Goal: Download file/media

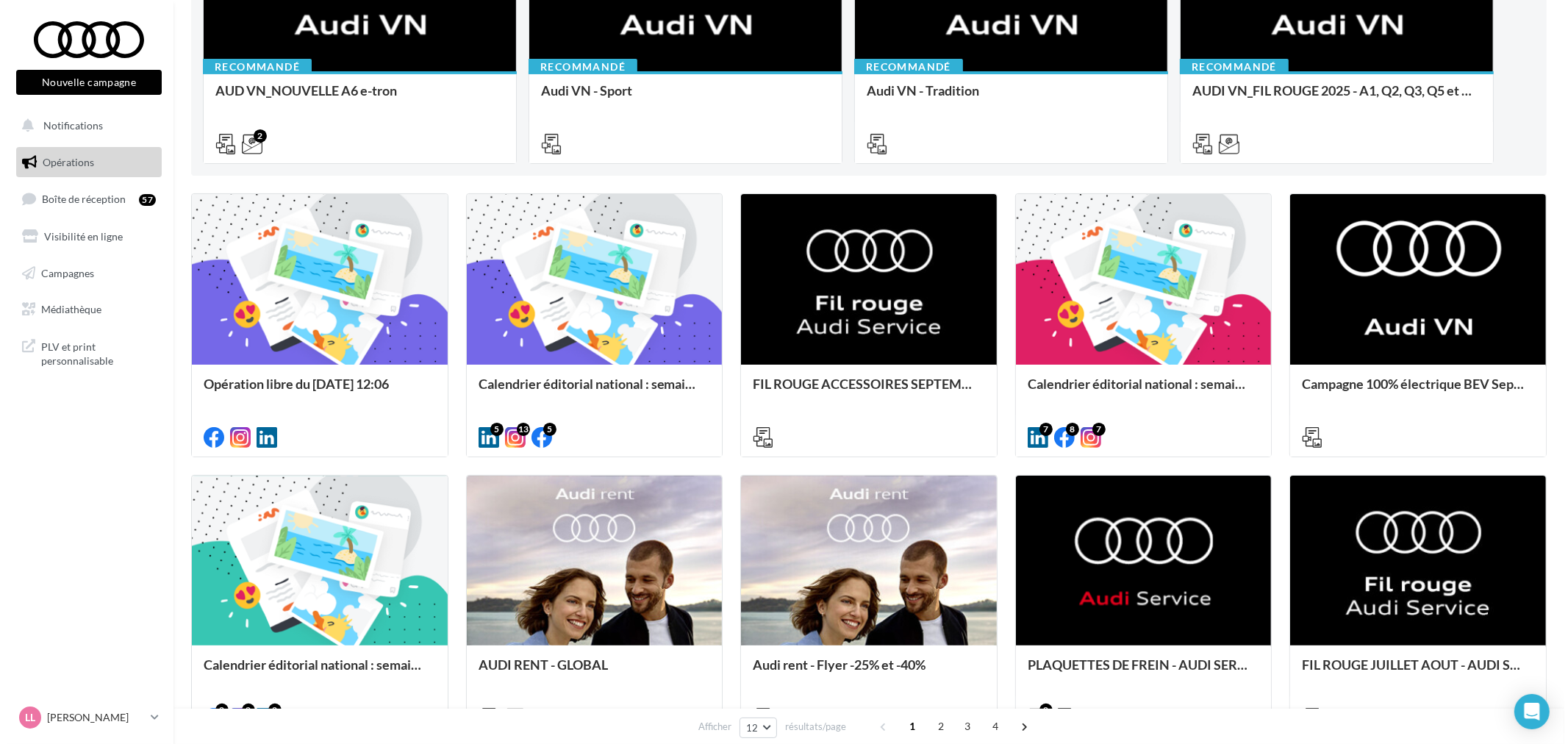
scroll to position [326, 0]
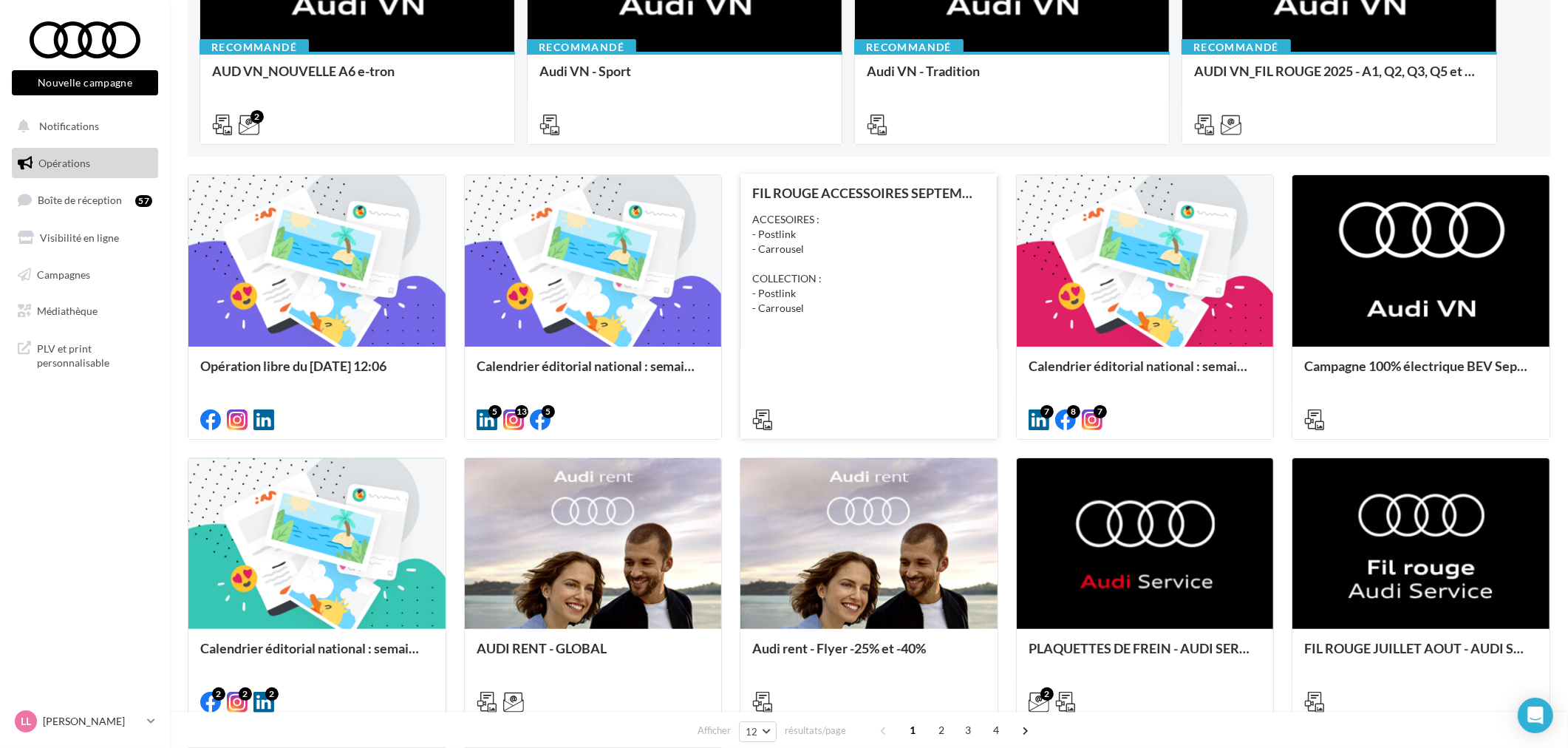
click at [850, 390] on div "FIL ROUGE ACCESSOIRES SEPTEMBRE - AUDI SERVICE ACCESOIRES : - Postlink - Carrou…" at bounding box center [869, 305] width 233 height 239
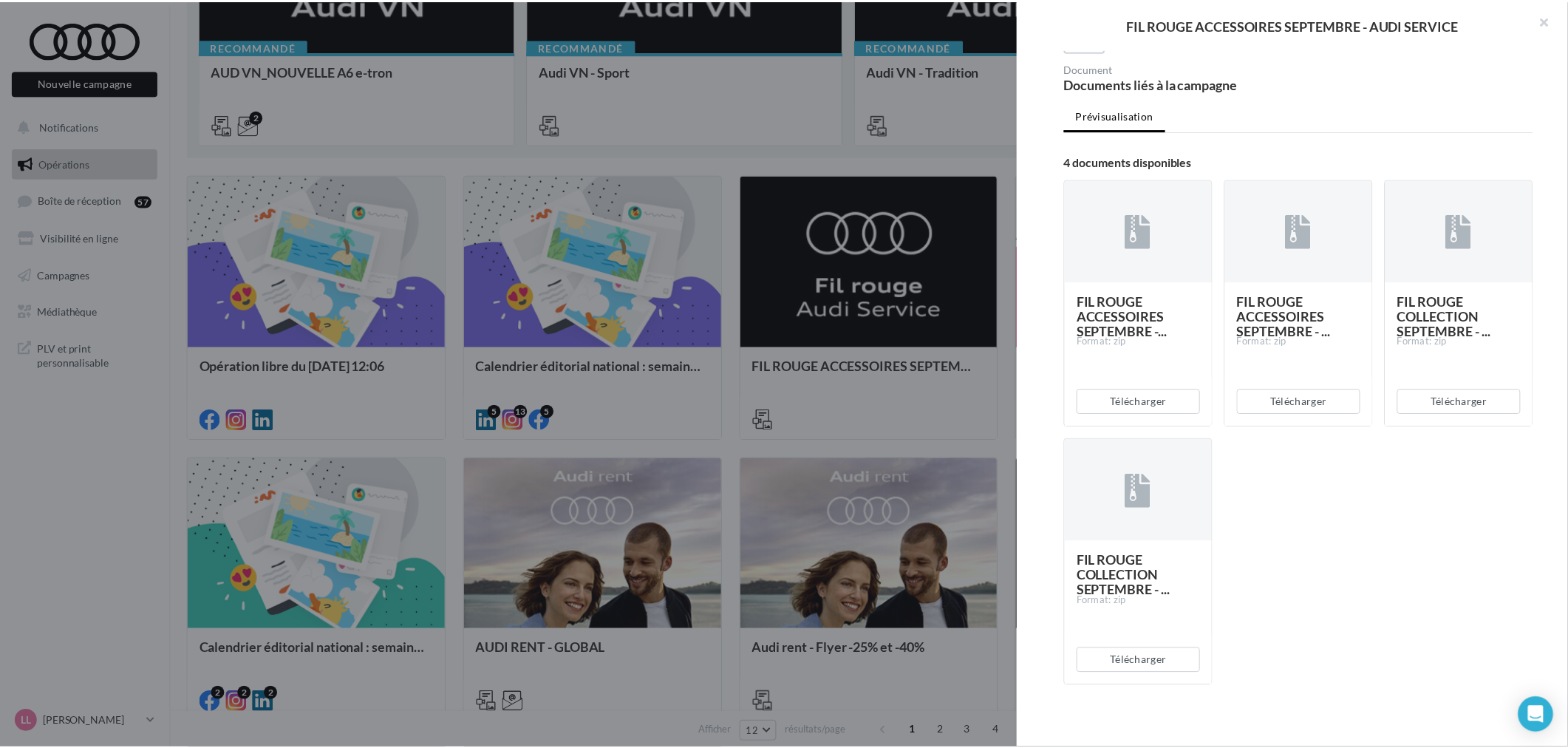
scroll to position [198, 0]
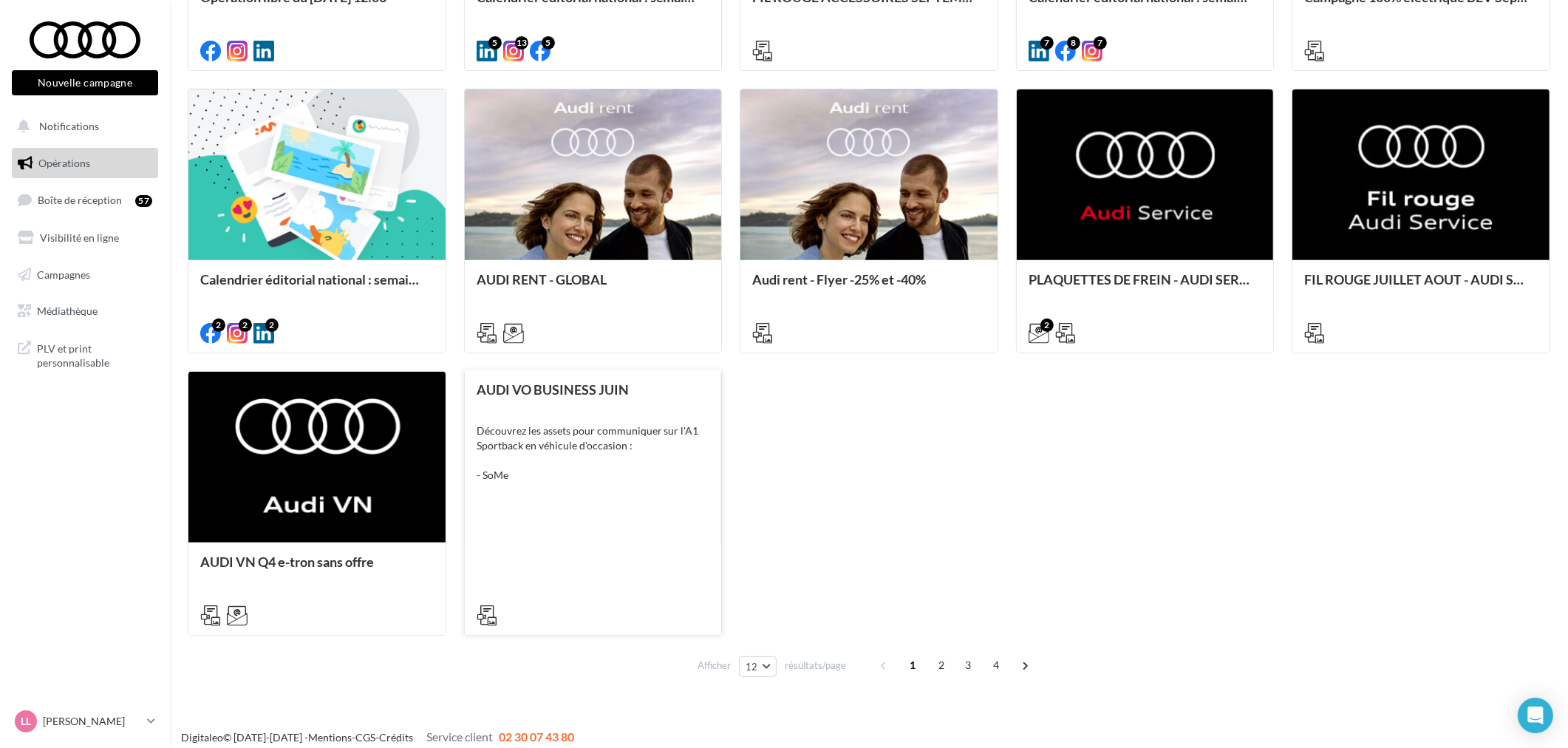
scroll to position [706, 0]
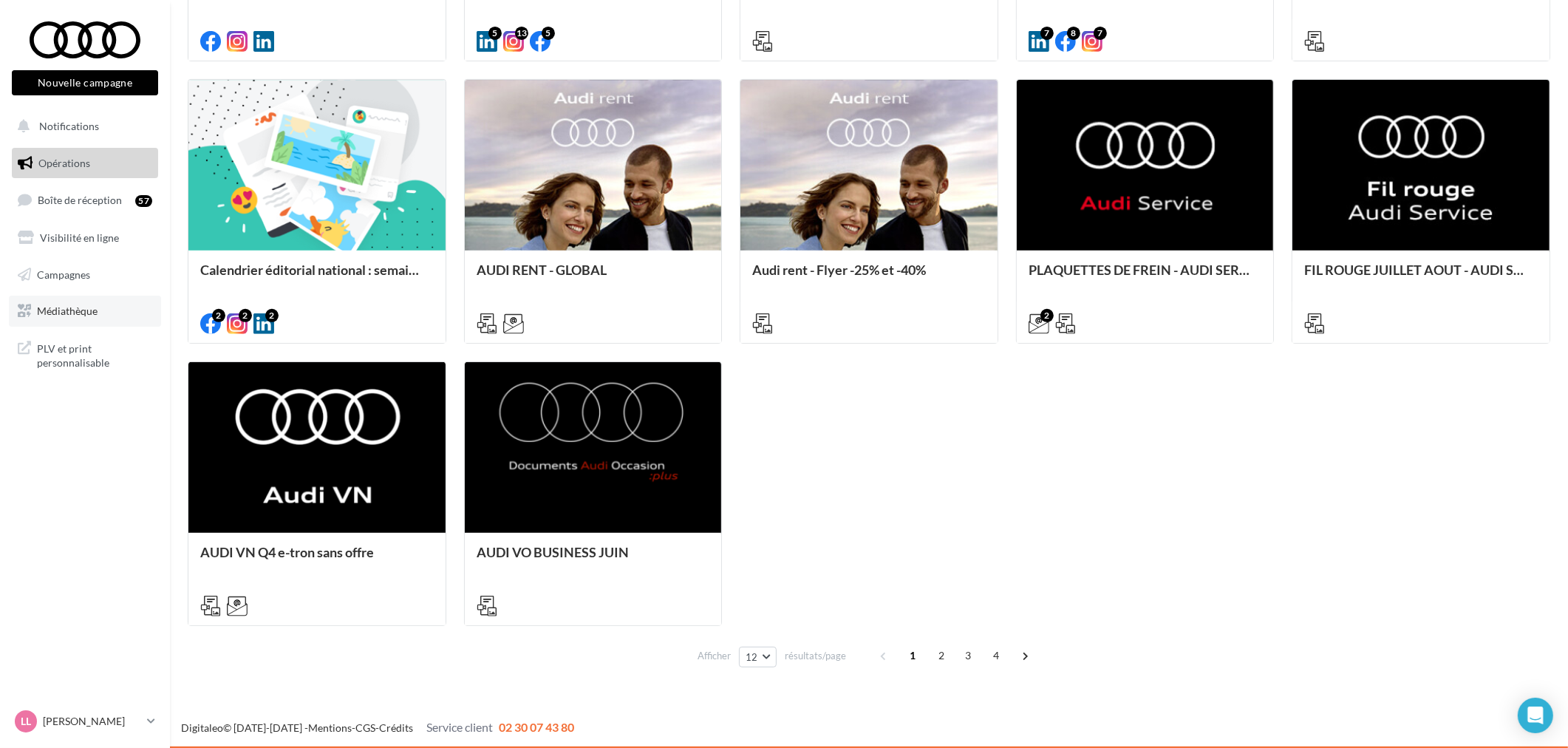
click at [103, 316] on link "Médiathèque" at bounding box center [84, 312] width 152 height 31
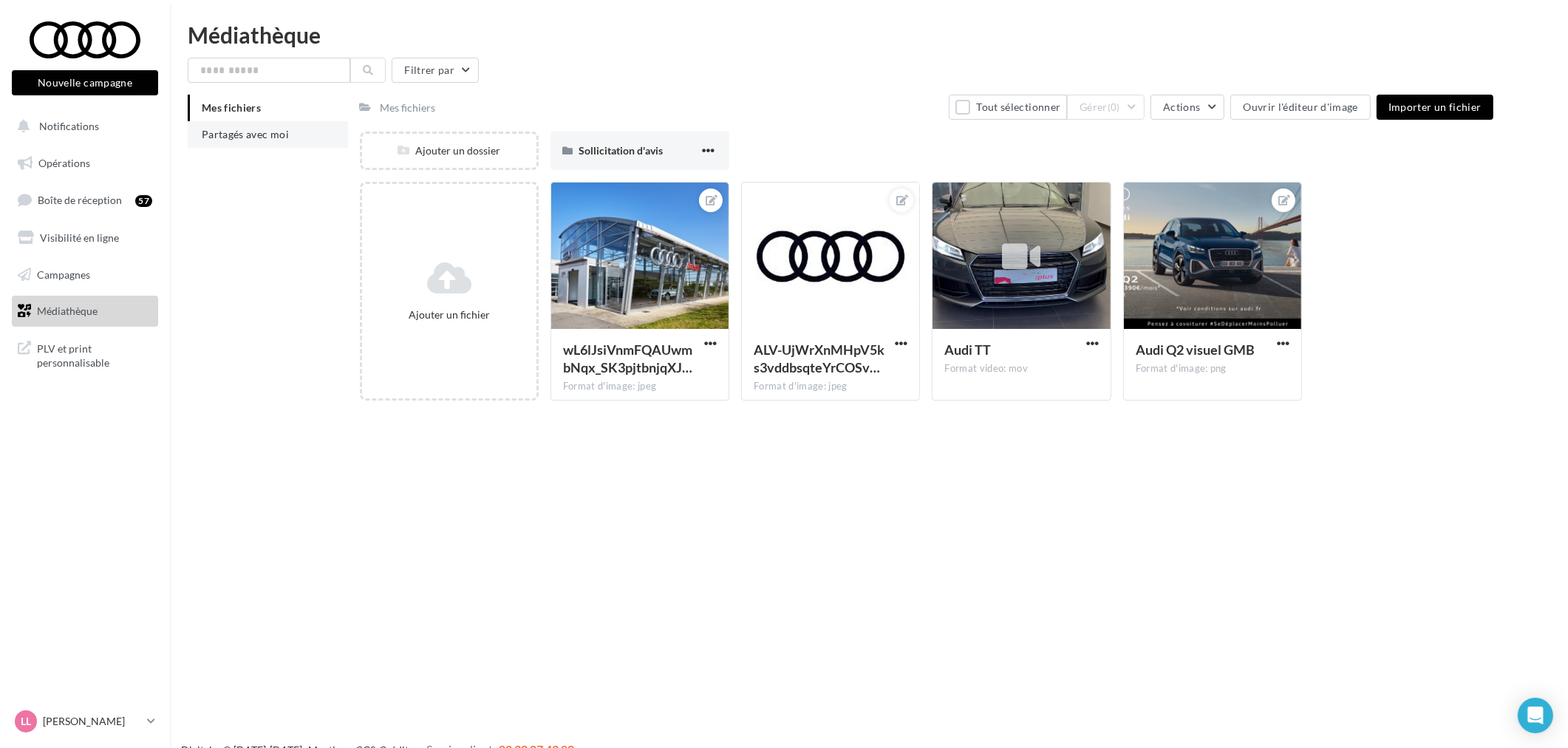
click at [263, 134] on span "Partagés avec moi" at bounding box center [246, 134] width 88 height 12
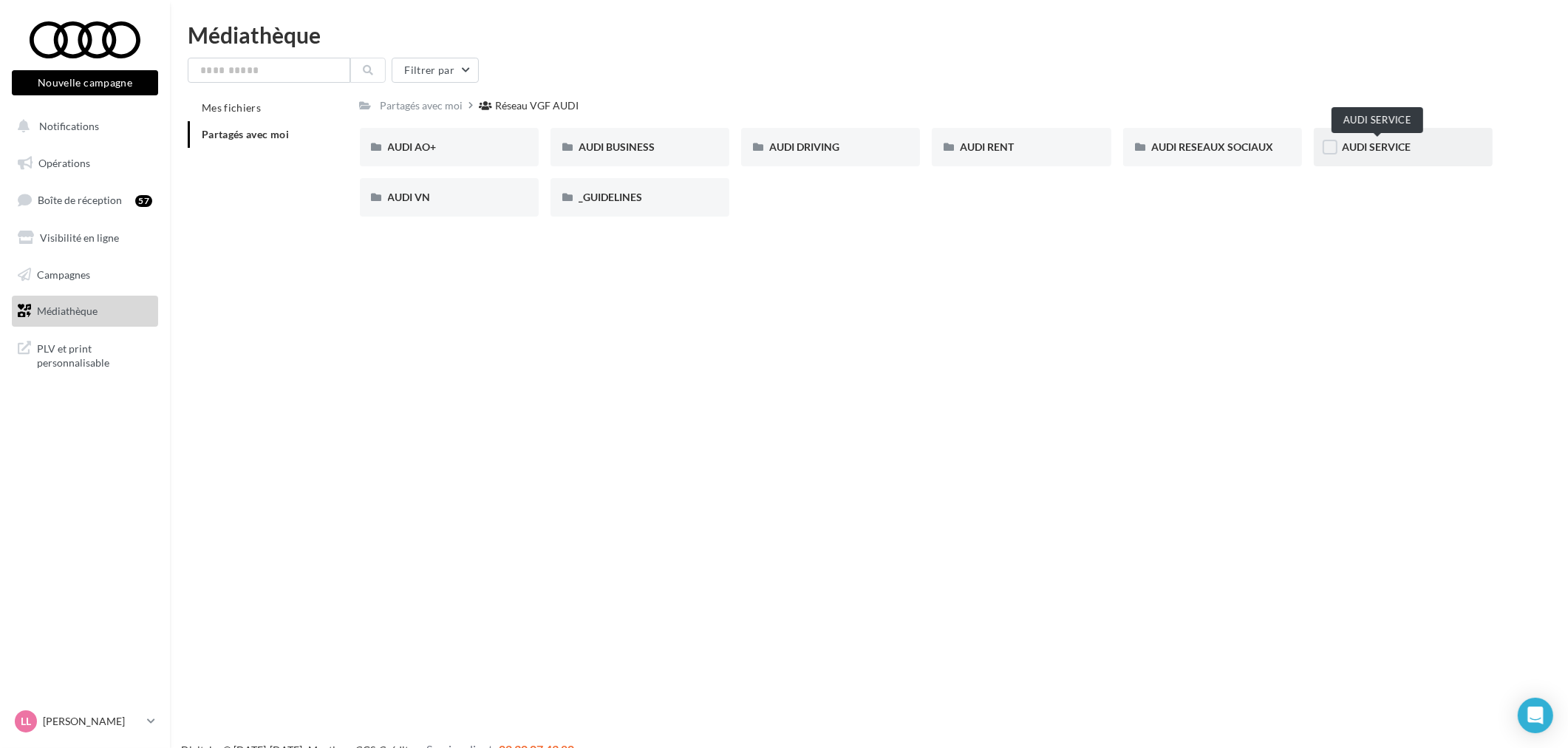
click at [1399, 144] on span "AUDI SERVICE" at bounding box center [1376, 147] width 69 height 12
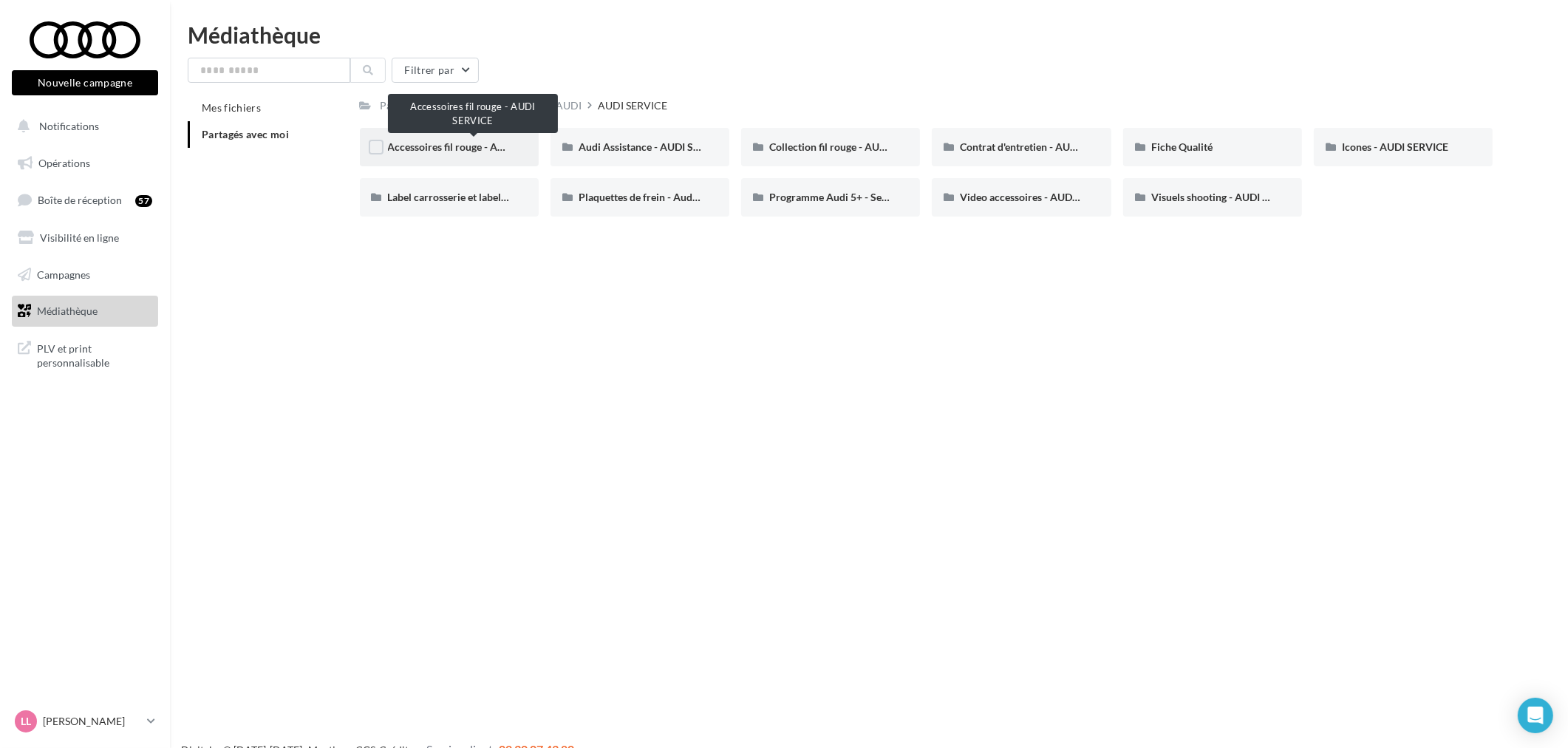
click at [422, 142] on span "Accessoires fil rouge - AUDI SERVICE" at bounding box center [474, 147] width 172 height 12
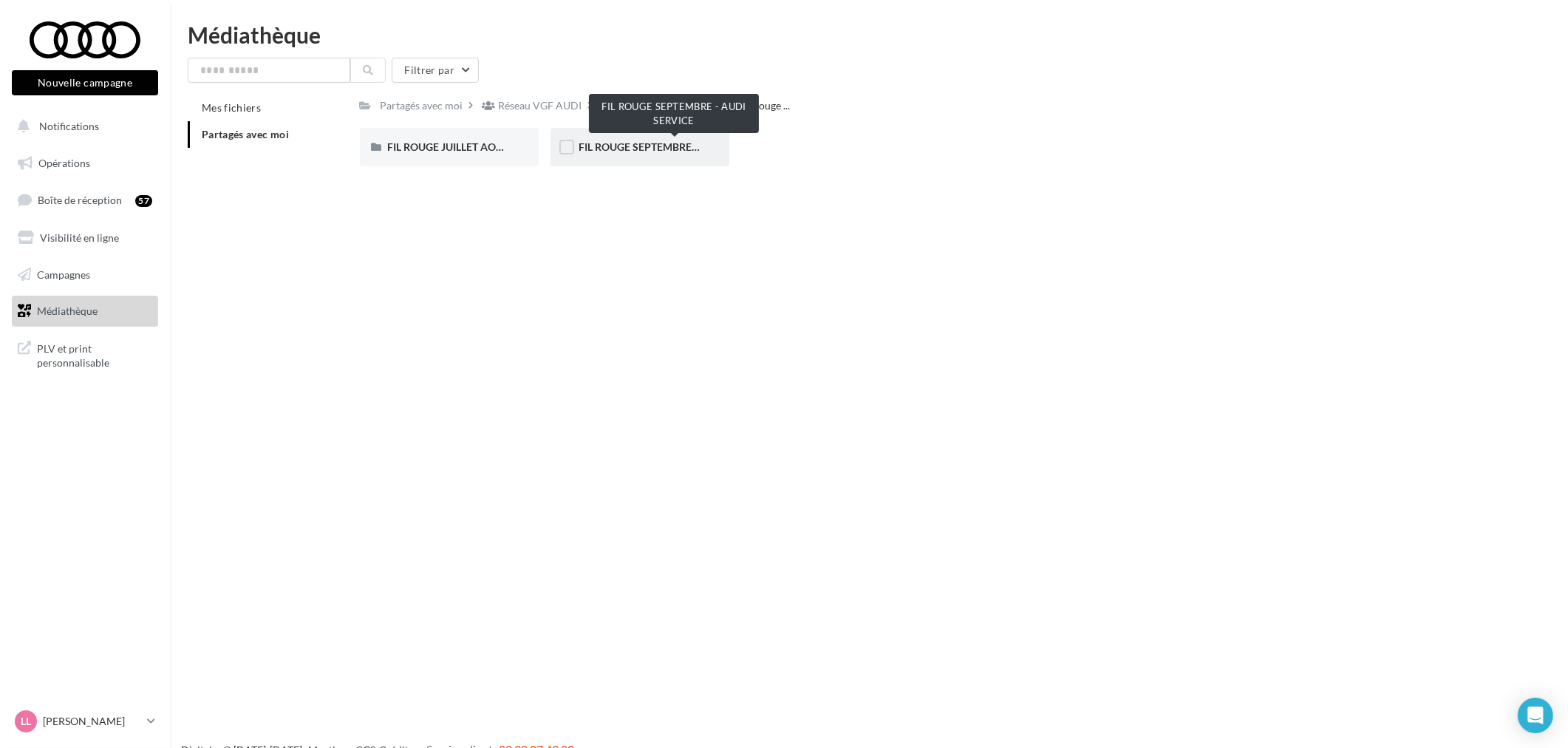
click at [643, 146] on span "FIL ROUGE SEPTEMBRE - AUDI SERVICE" at bounding box center [673, 147] width 190 height 12
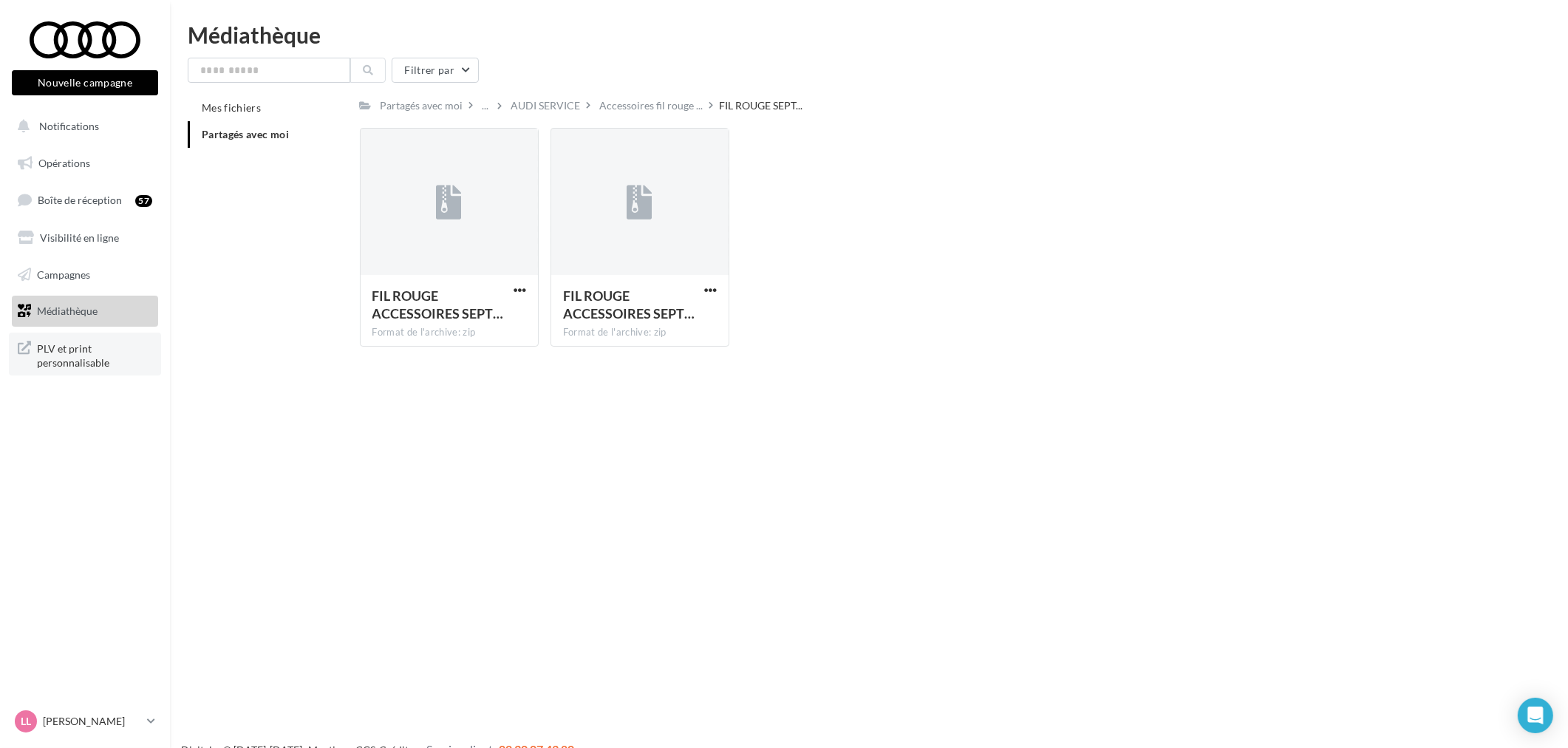
click at [50, 332] on link "PLV et print personnalisable" at bounding box center [84, 354] width 152 height 43
click at [706, 284] on span "button" at bounding box center [711, 290] width 12 height 12
click at [602, 324] on button "Télécharger" at bounding box center [646, 319] width 148 height 38
click at [68, 128] on span "Notifications" at bounding box center [69, 126] width 60 height 12
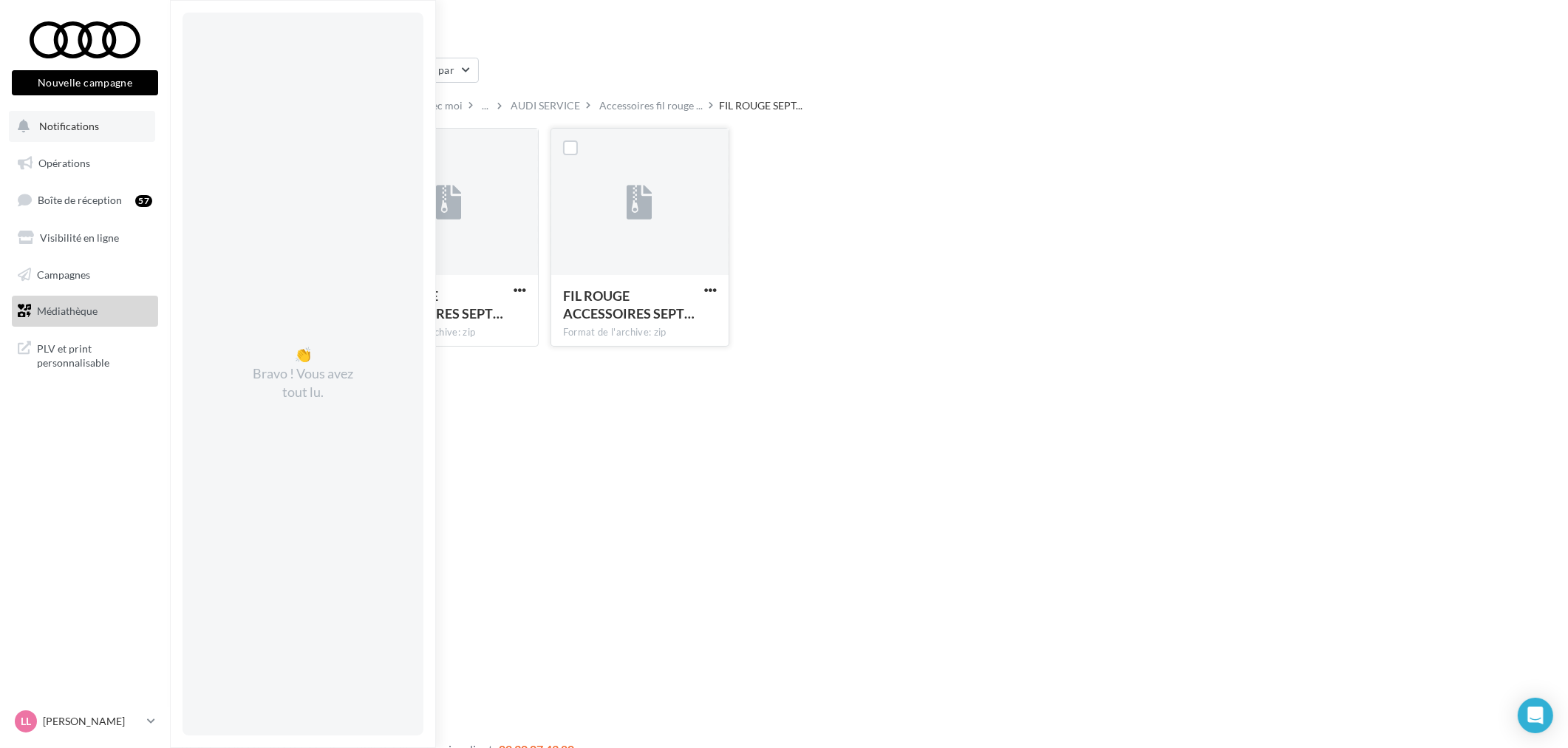
click at [39, 124] on span "Notifications" at bounding box center [69, 126] width 60 height 12
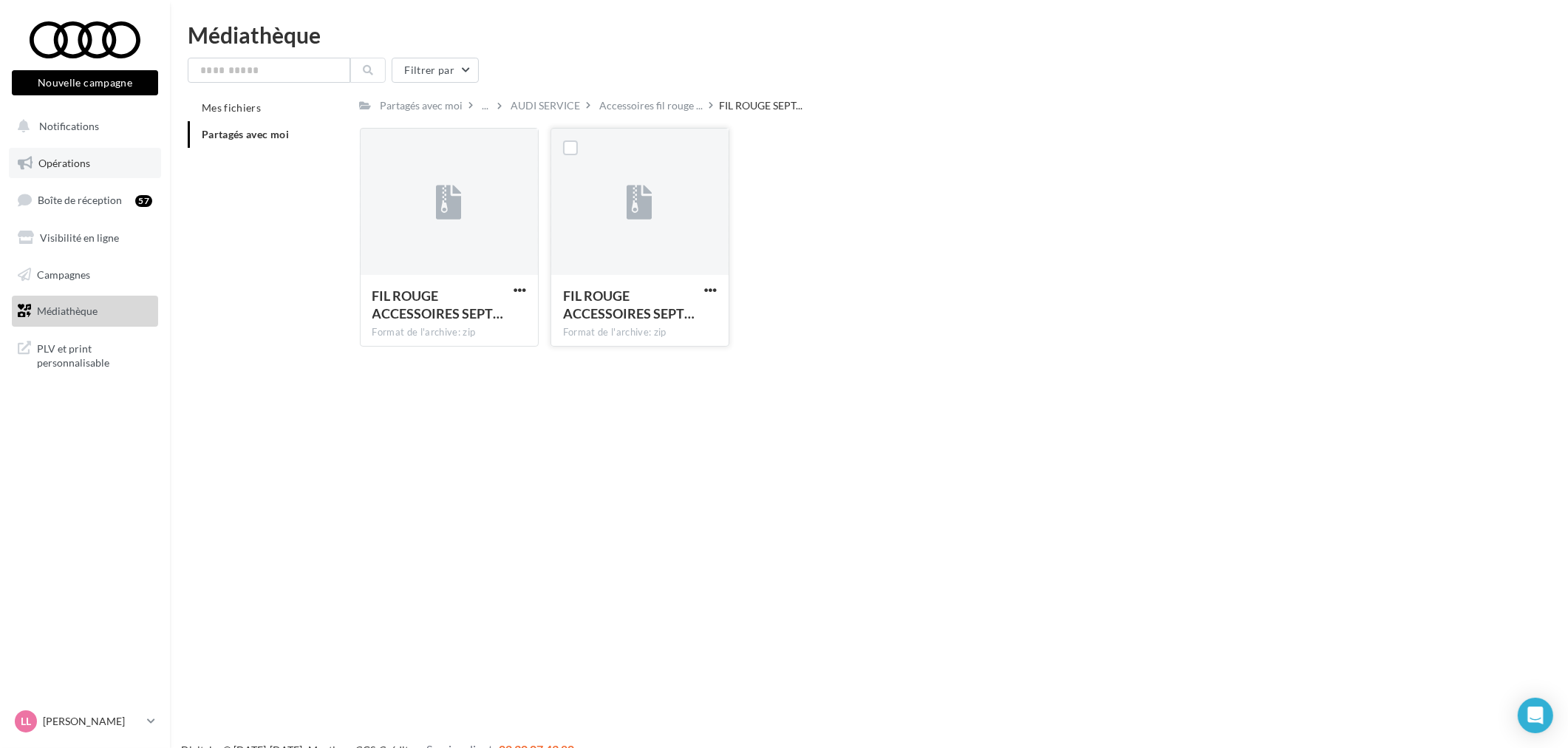
click at [50, 154] on link "Opérations" at bounding box center [84, 163] width 152 height 31
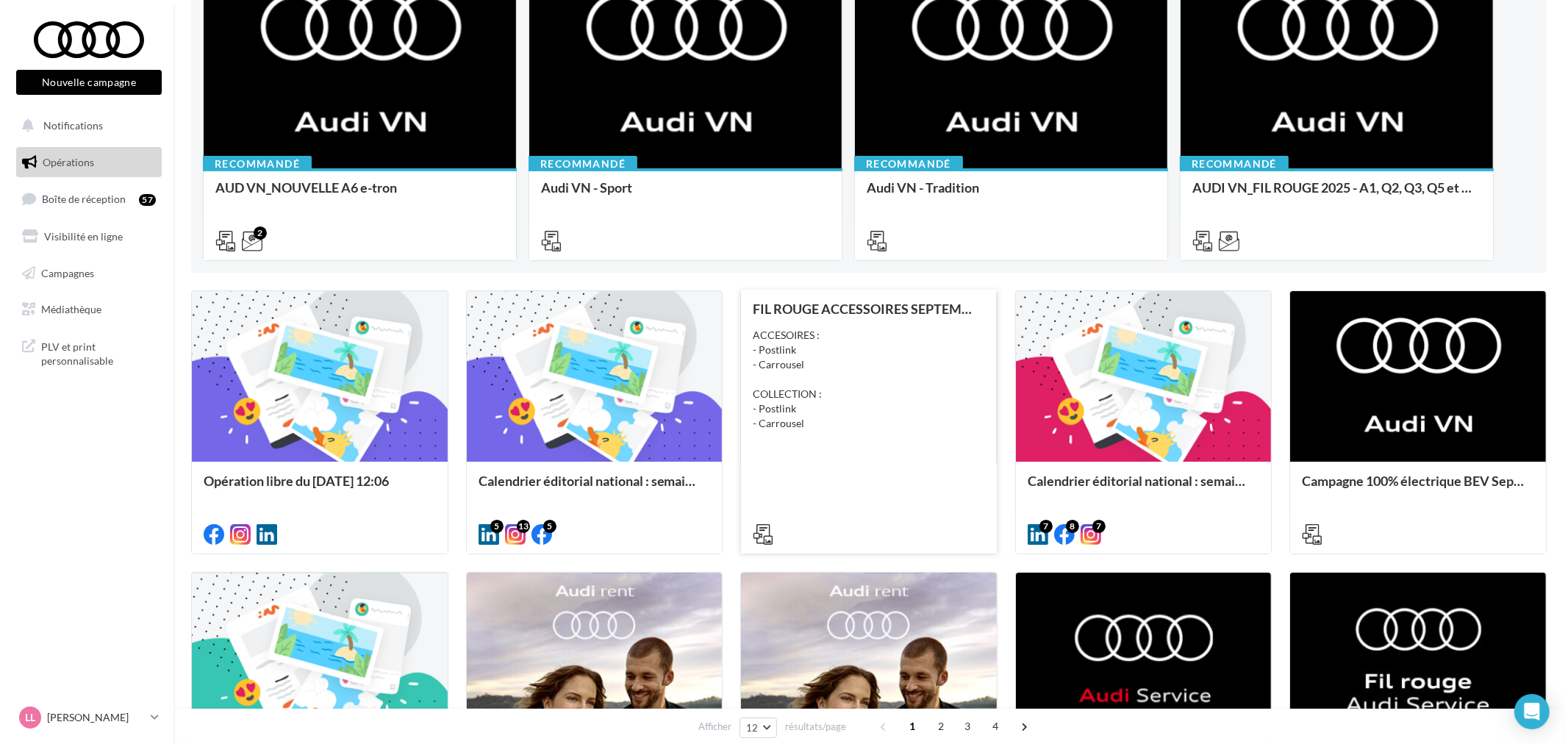
scroll to position [245, 0]
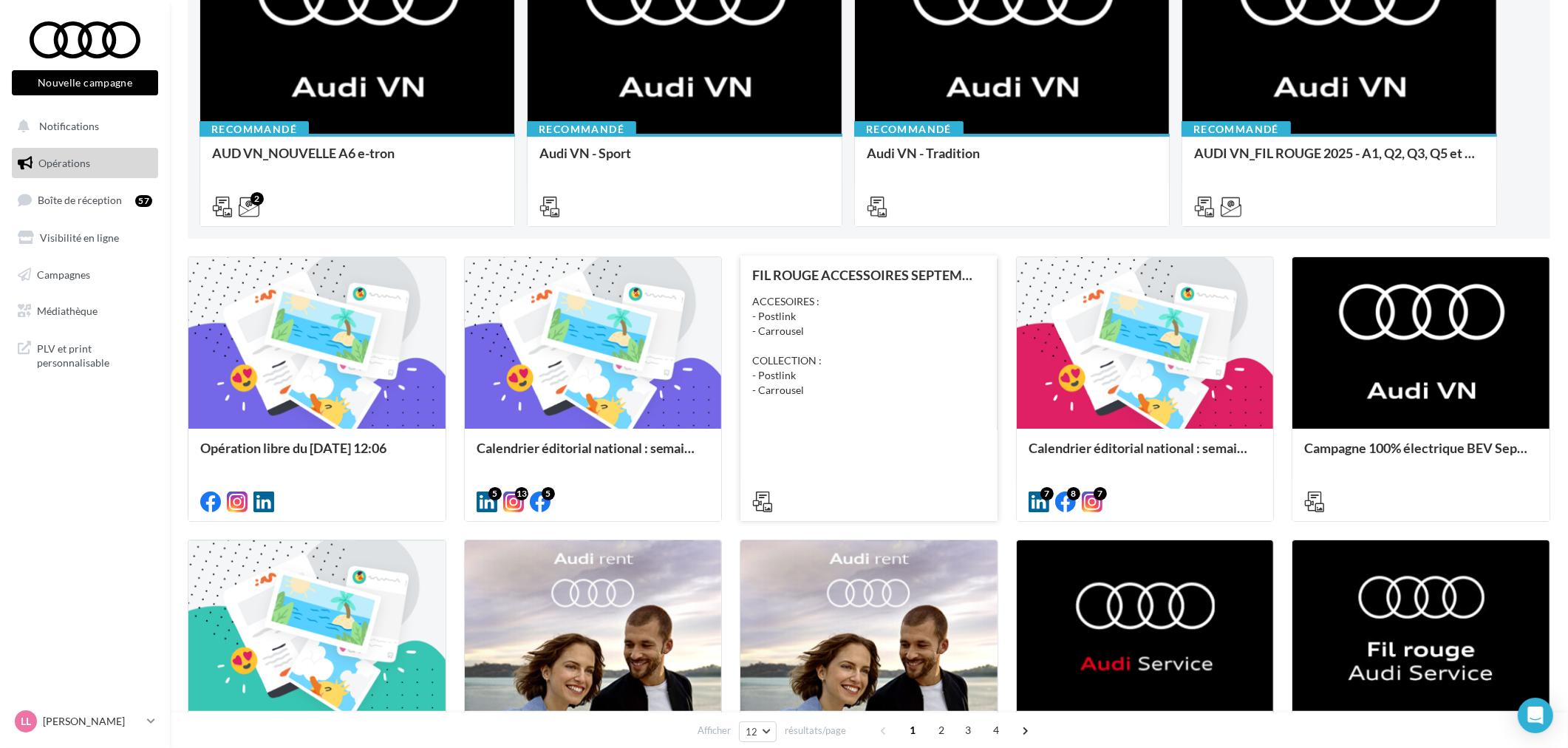
click at [841, 435] on div "FIL ROUGE ACCESSOIRES SEPTEMBRE - AUDI SERVICE ACCESOIRES : - Postlink - Carrou…" at bounding box center [869, 387] width 233 height 239
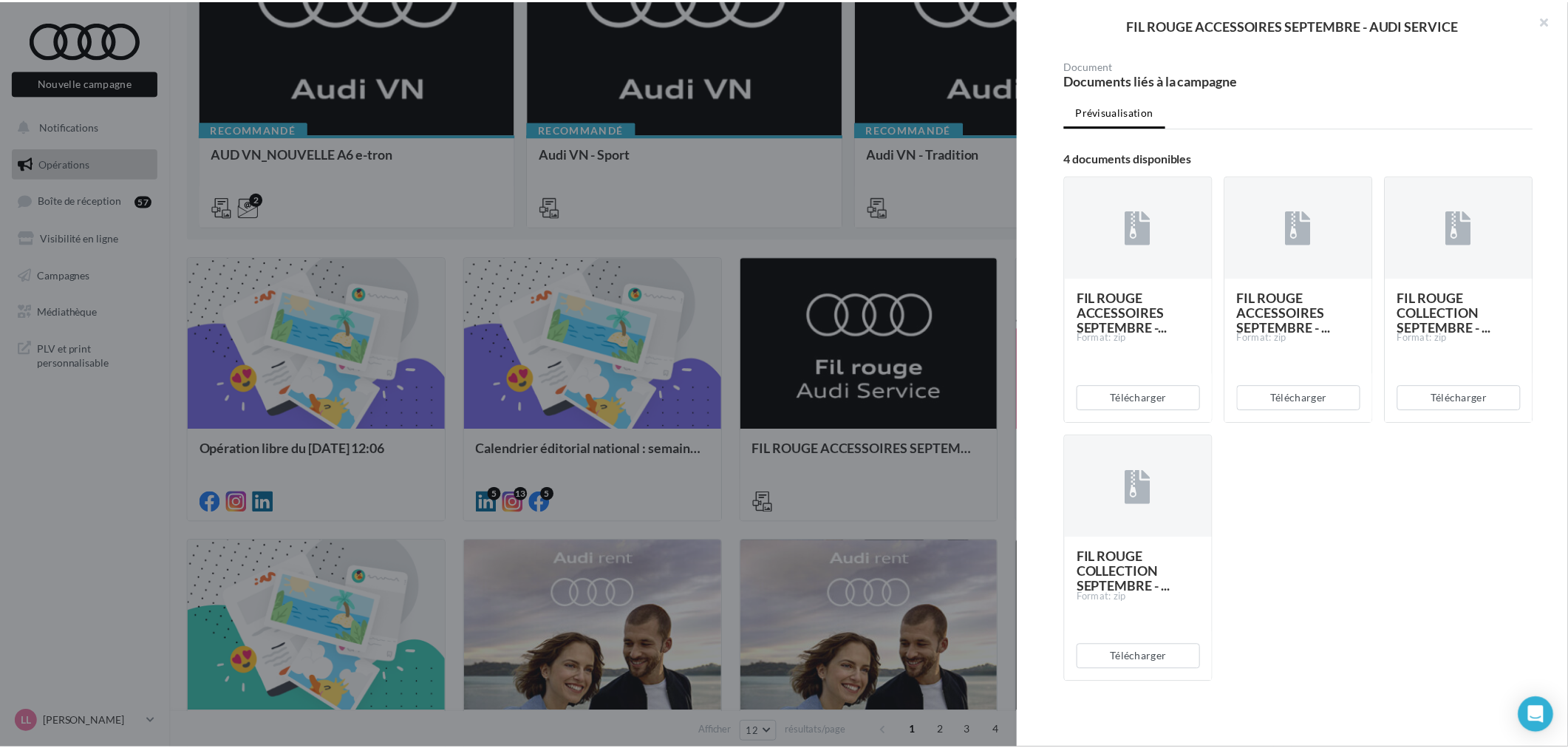
scroll to position [198, 0]
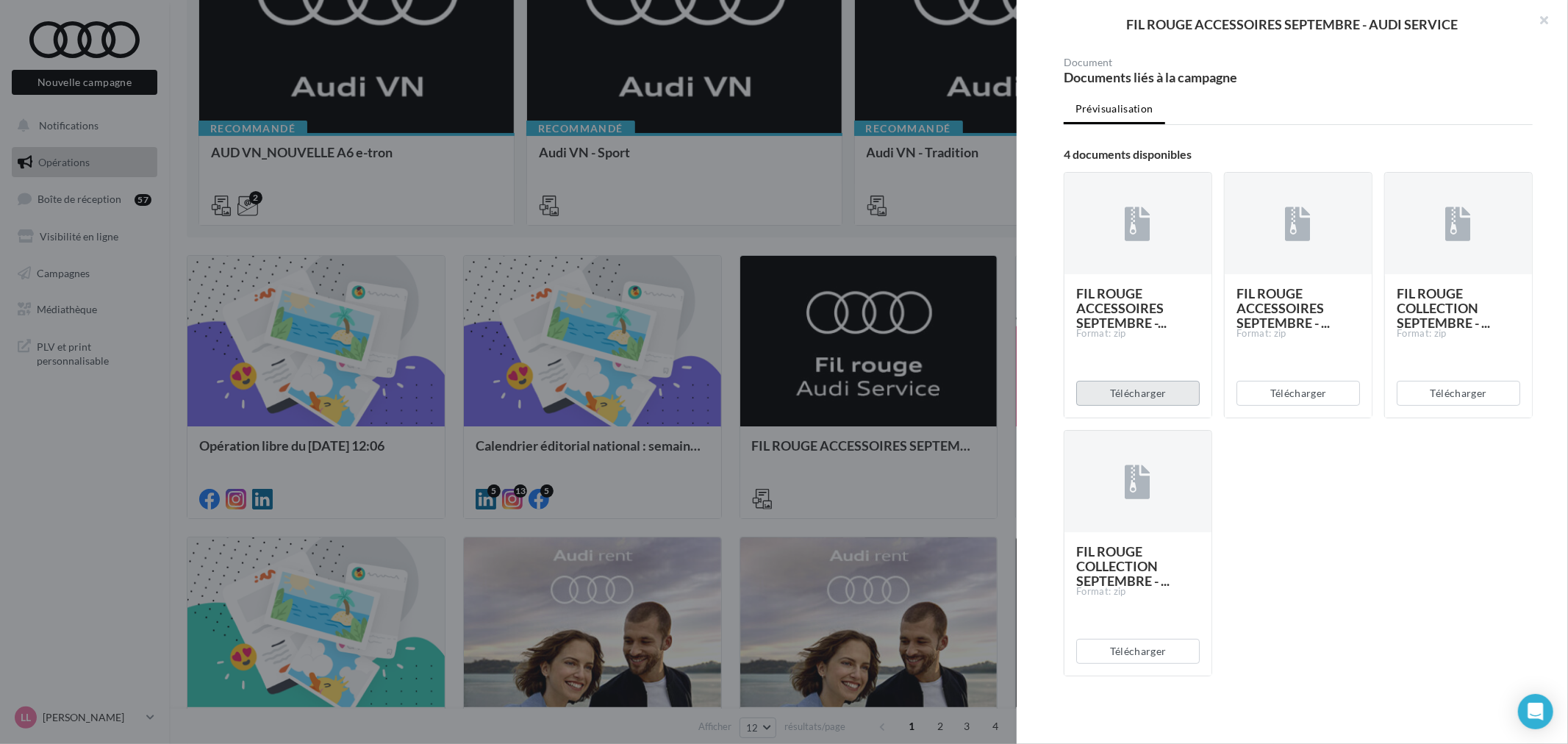
click at [1126, 398] on button "Télécharger" at bounding box center [1137, 393] width 123 height 25
click at [1546, 9] on button "button" at bounding box center [1539, 22] width 59 height 44
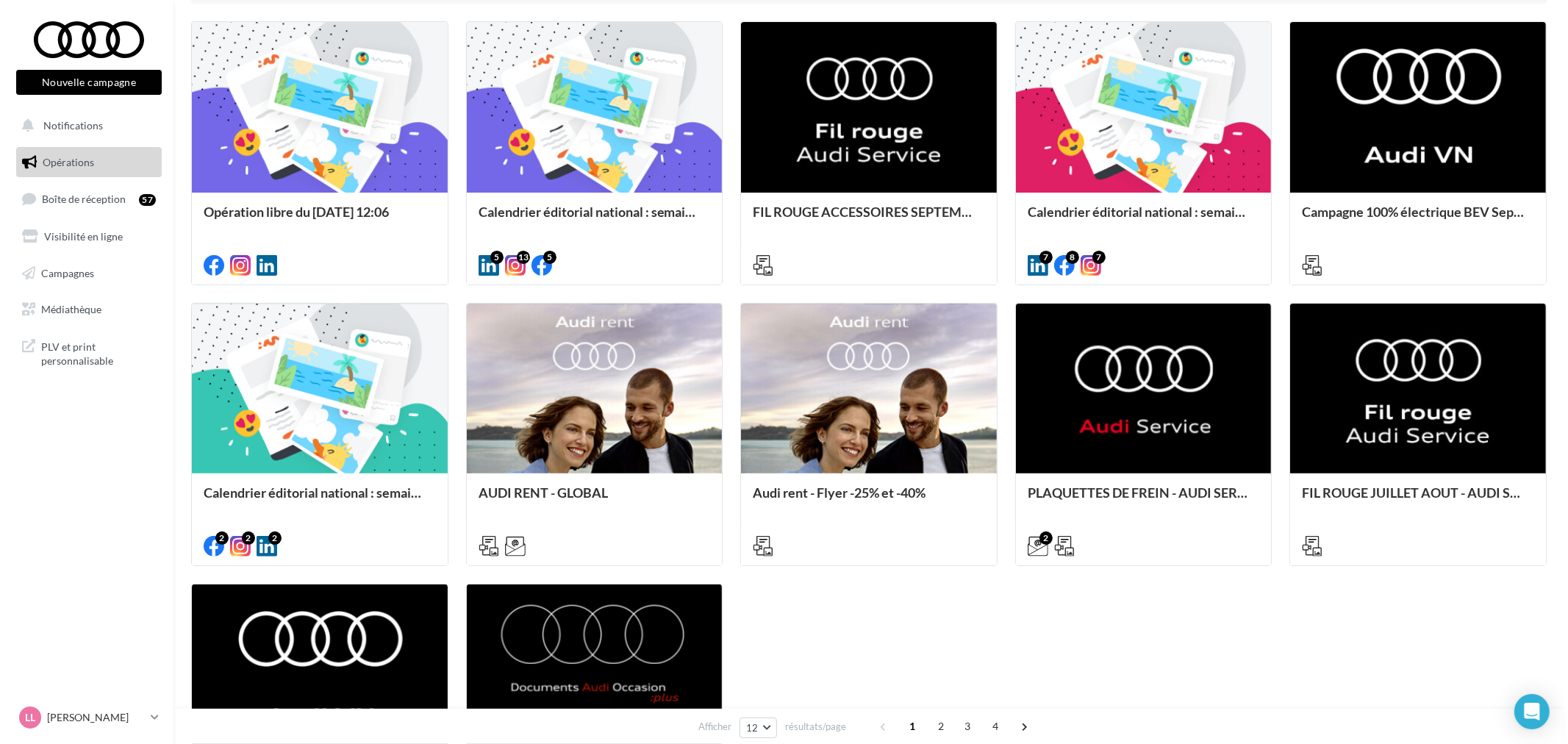
scroll to position [571, 0]
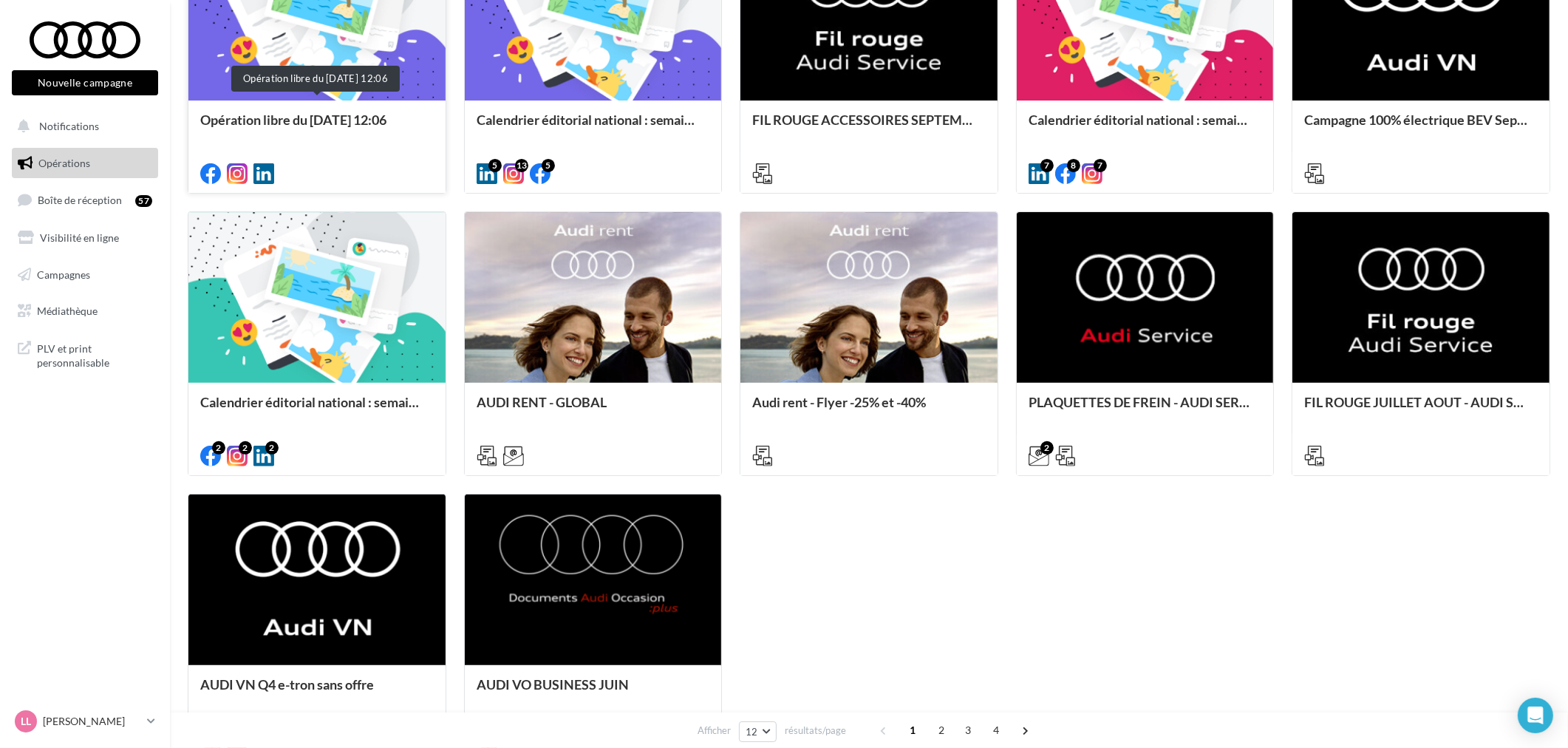
click at [318, 118] on div "Opération libre du [DATE] 12:06" at bounding box center [317, 127] width 233 height 30
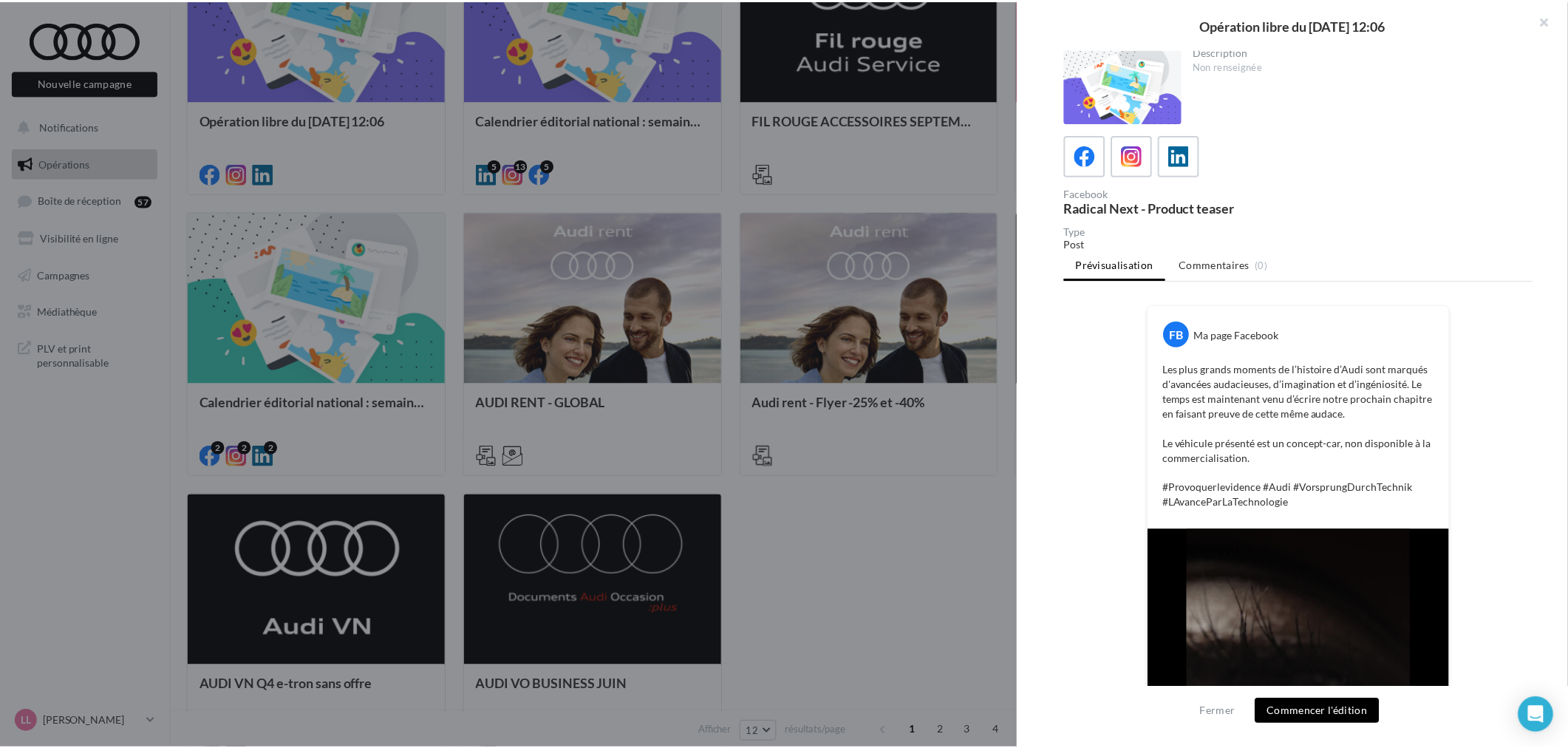
scroll to position [0, 0]
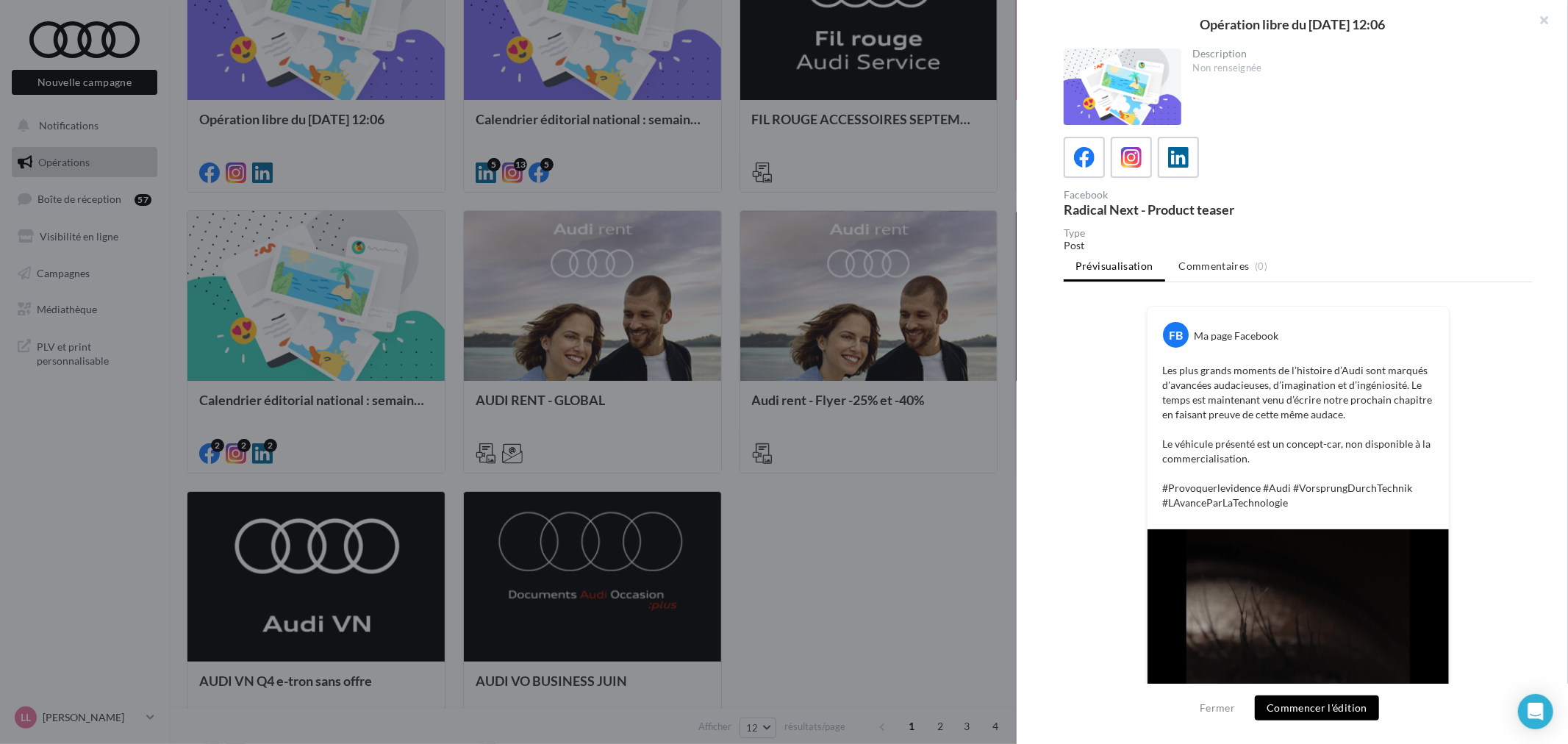
click at [974, 369] on div at bounding box center [784, 372] width 1568 height 744
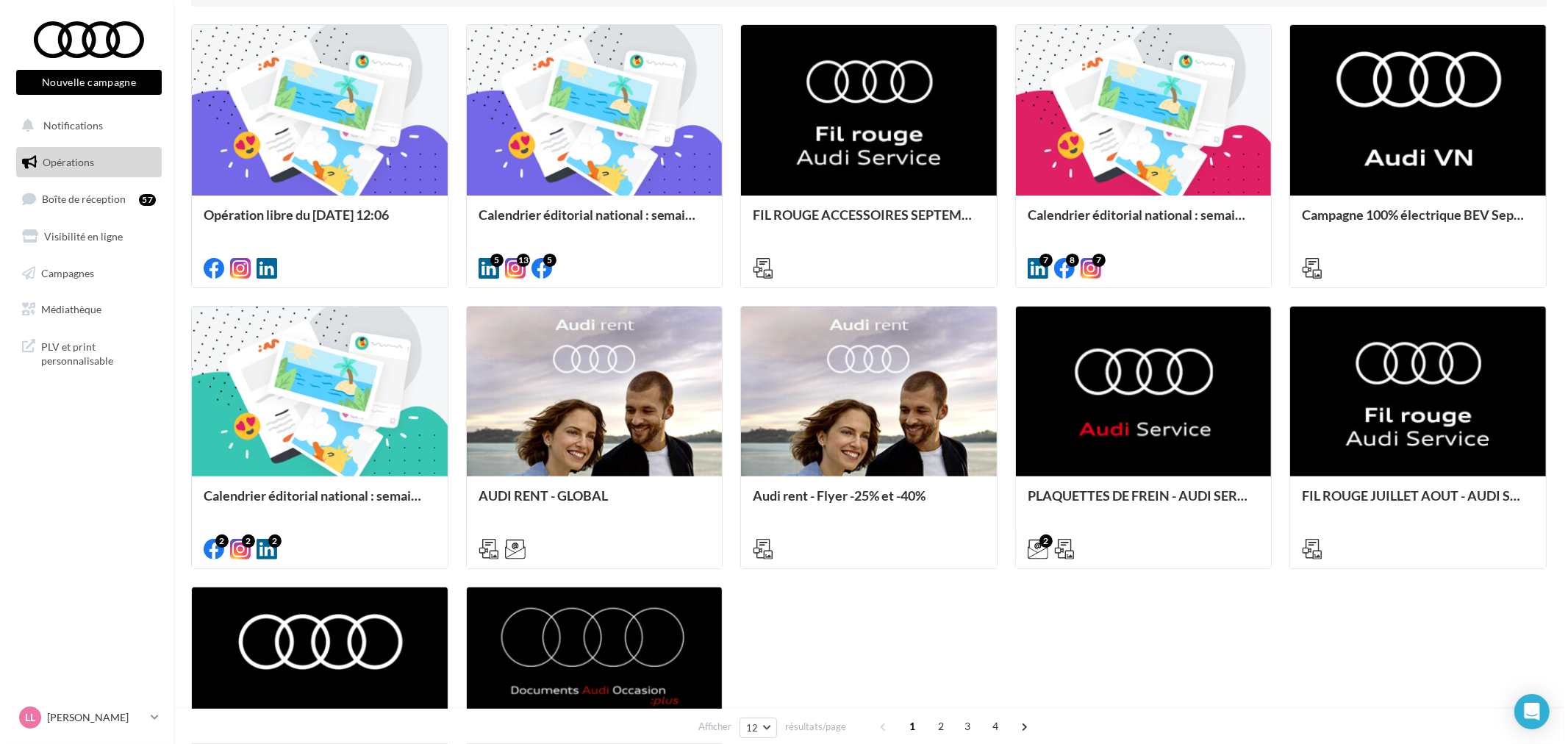
scroll to position [489, 0]
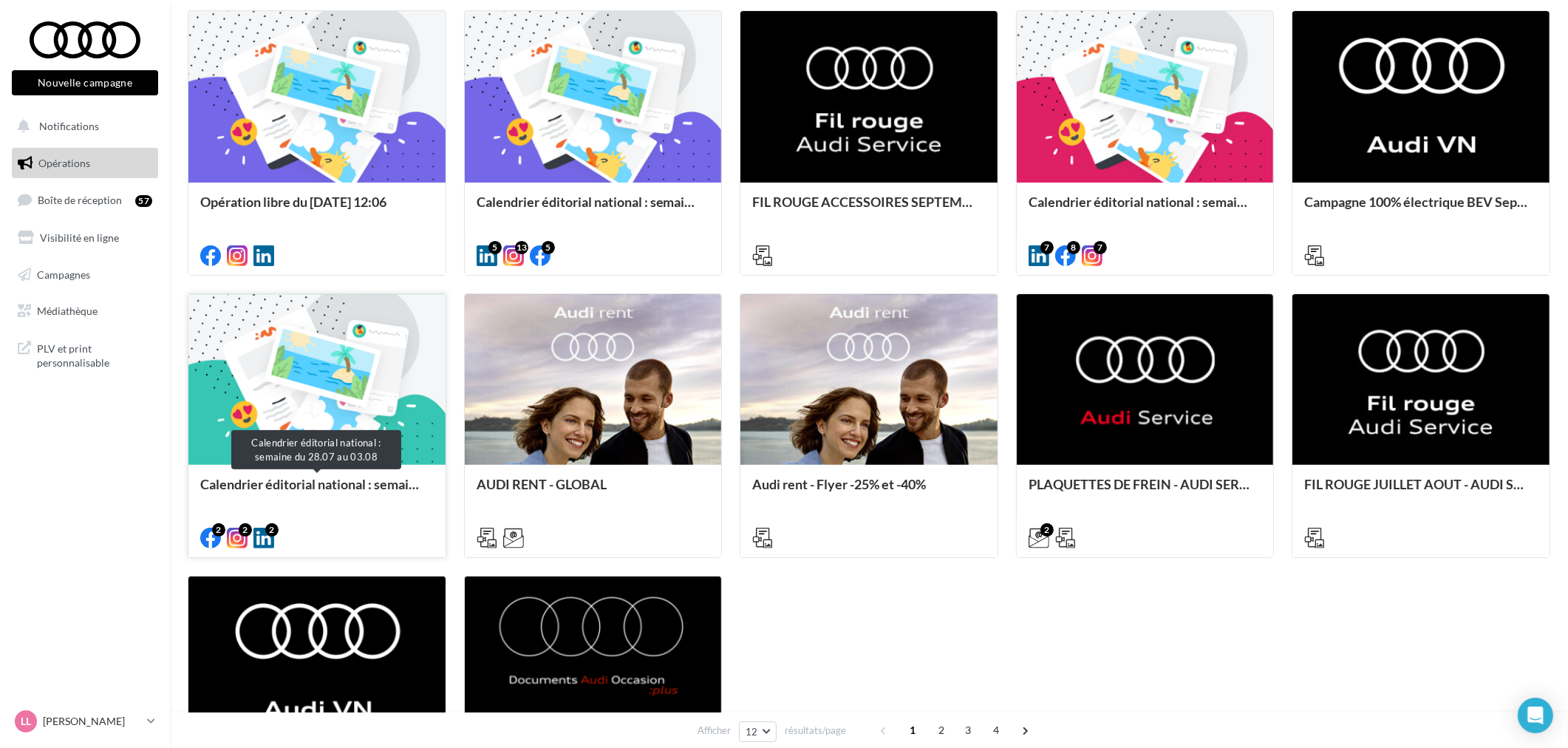
click at [358, 479] on div "Calendrier éditorial national : semaine du 28.07 au 03.08" at bounding box center [317, 491] width 233 height 30
